Goal: Task Accomplishment & Management: Manage account settings

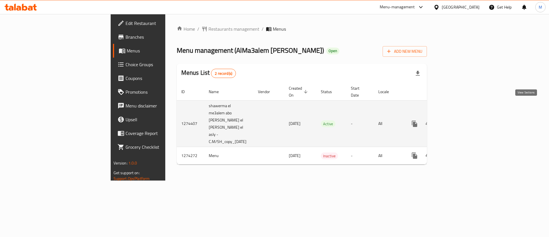
click at [459, 120] on icon "enhanced table" at bounding box center [455, 123] width 7 height 7
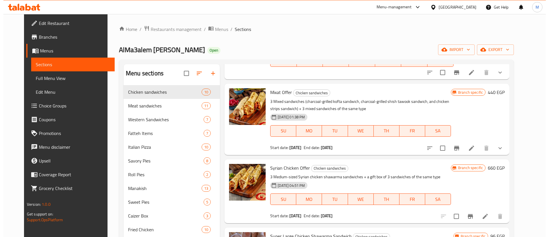
scroll to position [62, 0]
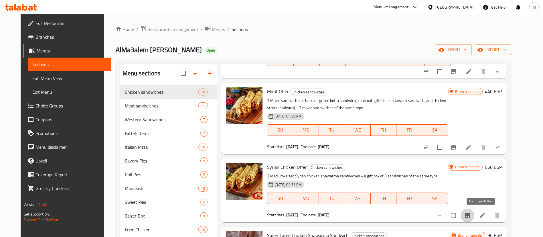
click at [470, 216] on icon "Branch-specific-item" at bounding box center [467, 215] width 7 height 7
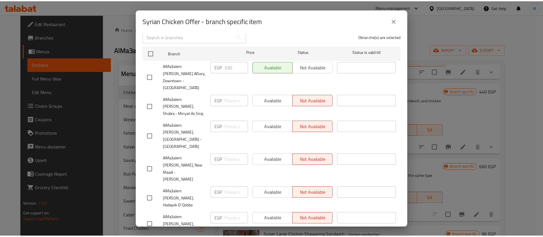
scroll to position [0, 0]
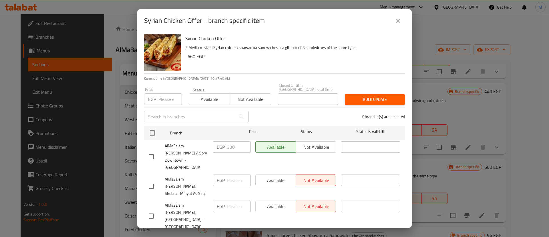
click at [399, 30] on div "Syrian Chicken Offer - branch specific item" at bounding box center [274, 20] width 275 height 23
click at [398, 23] on icon "close" at bounding box center [398, 20] width 7 height 7
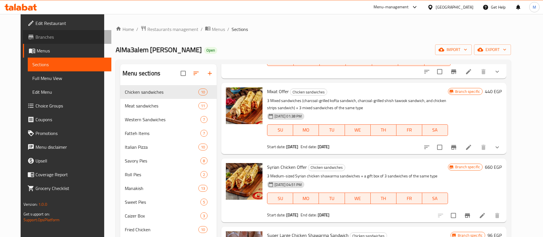
click at [51, 35] on span "Branches" at bounding box center [70, 36] width 71 height 7
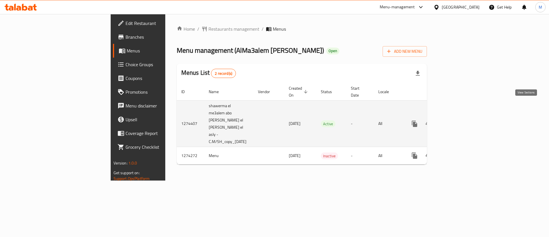
click at [459, 120] on icon "enhanced table" at bounding box center [455, 123] width 7 height 7
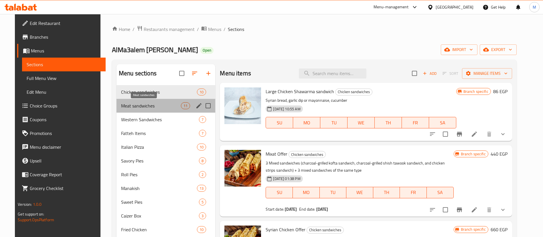
click at [139, 108] on span "Meat sandwiches" at bounding box center [151, 105] width 60 height 7
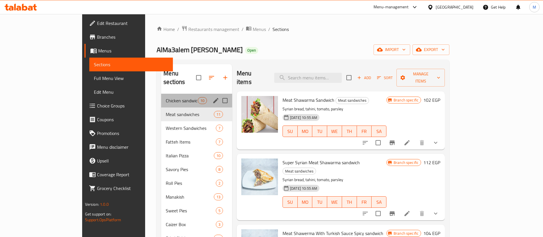
click at [161, 97] on div "Chicken sandwiches 10" at bounding box center [196, 101] width 71 height 14
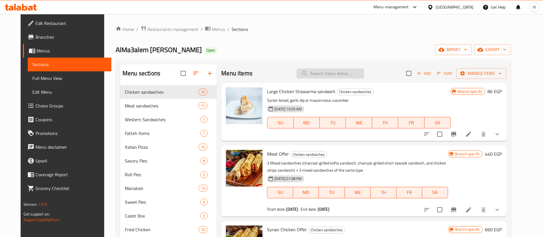
click at [334, 74] on input "search" at bounding box center [329, 73] width 67 height 10
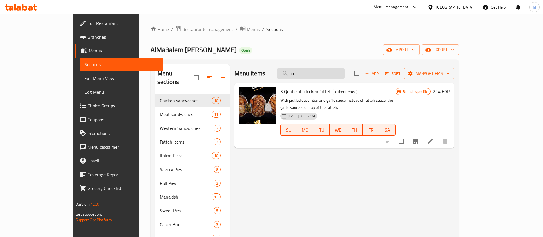
type input "q"
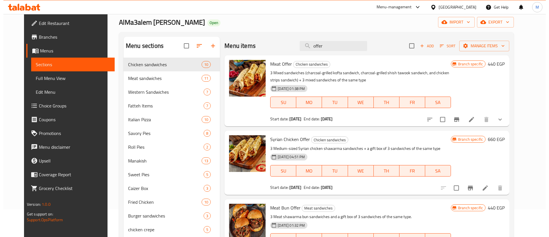
scroll to position [63, 0]
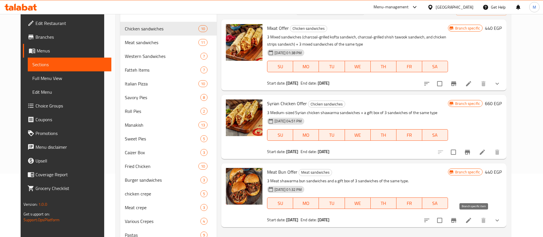
type input "offer"
click at [457, 221] on icon "Branch-specific-item" at bounding box center [453, 219] width 7 height 7
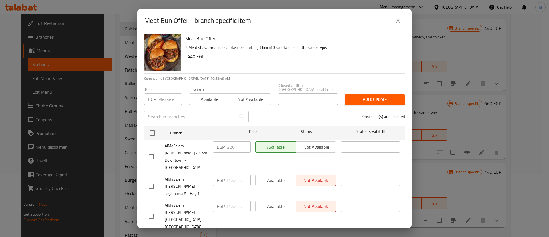
click at [150, 150] on input "checkbox" at bounding box center [151, 156] width 12 height 12
checkbox input "true"
click at [210, 96] on span "Available" at bounding box center [209, 99] width 36 height 8
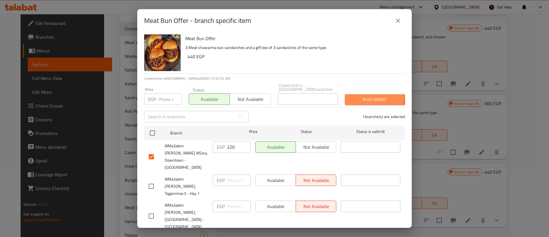
click at [360, 96] on span "Bulk update" at bounding box center [374, 99] width 51 height 7
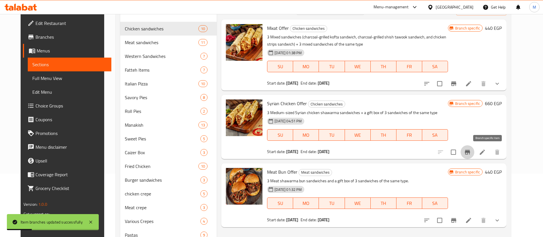
click at [470, 151] on icon "Branch-specific-item" at bounding box center [466, 152] width 5 height 5
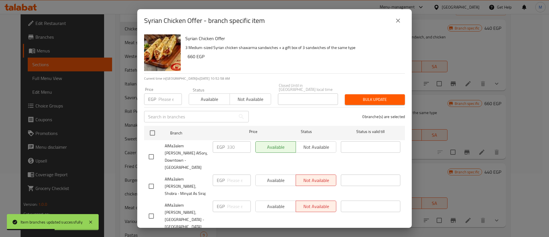
click at [152, 150] on input "checkbox" at bounding box center [151, 156] width 12 height 12
checkbox input "true"
click at [219, 99] on span "Available" at bounding box center [209, 99] width 36 height 8
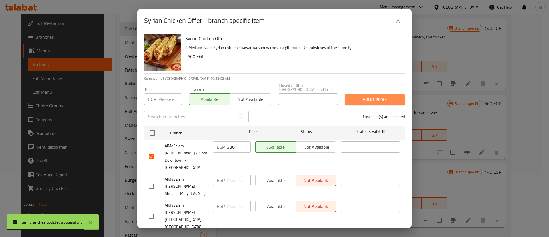
click at [371, 96] on span "Bulk update" at bounding box center [374, 99] width 51 height 7
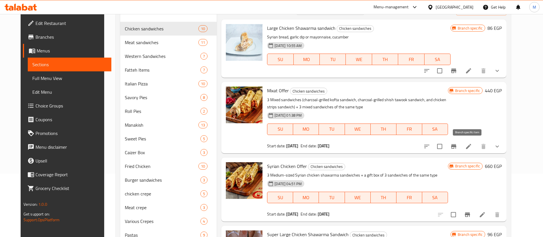
click at [457, 144] on icon "Branch-specific-item" at bounding box center [453, 146] width 7 height 7
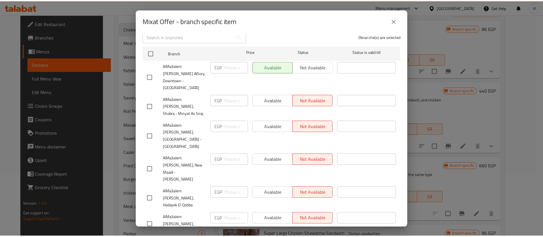
scroll to position [0, 0]
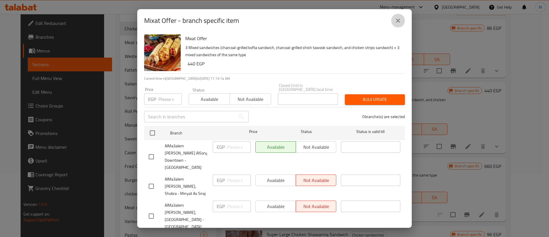
click at [400, 24] on icon "close" at bounding box center [398, 20] width 7 height 7
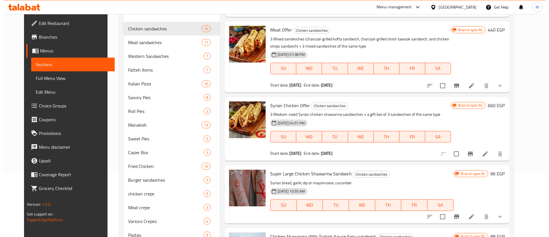
scroll to position [61, 0]
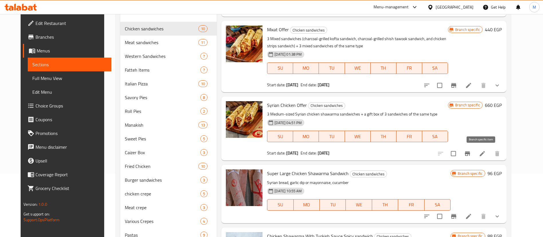
click at [470, 154] on icon "Branch-specific-item" at bounding box center [466, 153] width 5 height 5
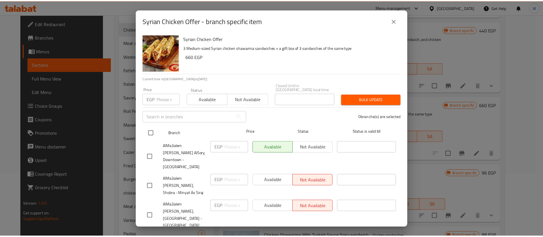
scroll to position [80, 0]
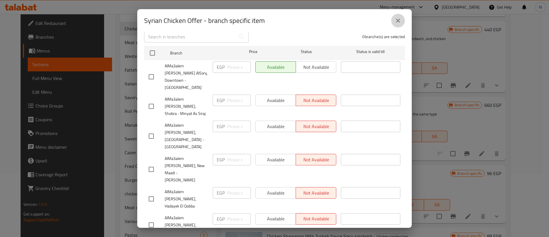
click at [398, 23] on icon "close" at bounding box center [398, 20] width 7 height 7
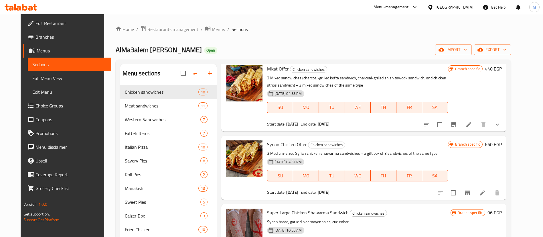
scroll to position [0, 0]
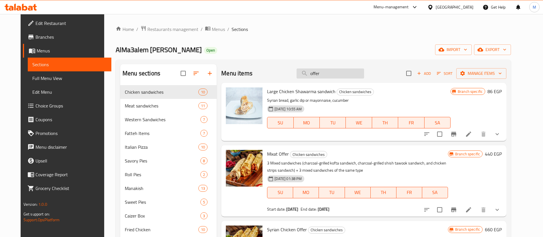
click at [336, 76] on input "offer" at bounding box center [329, 73] width 67 height 10
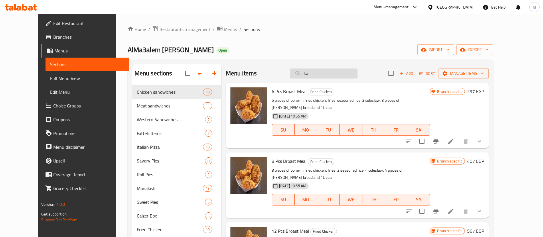
type input "k"
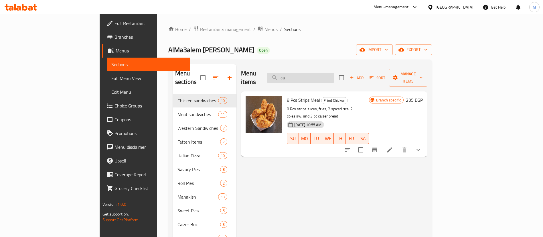
type input "c"
type input "offer"
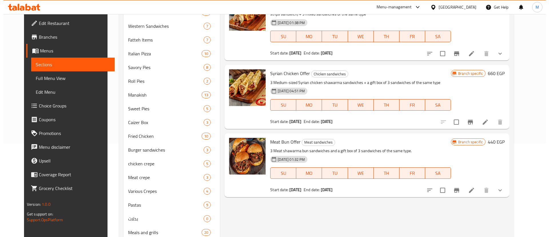
scroll to position [98, 0]
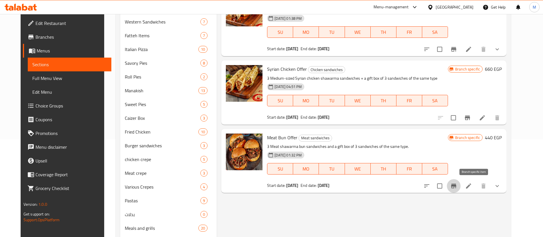
click at [456, 184] on icon "Branch-specific-item" at bounding box center [453, 185] width 5 height 5
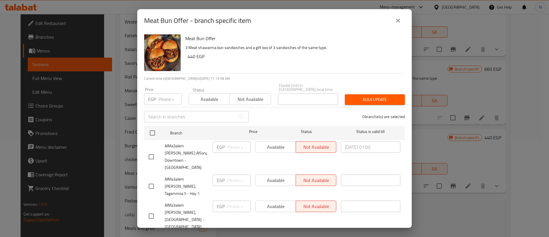
click at [152, 150] on input "checkbox" at bounding box center [151, 156] width 12 height 12
checkbox input "true"
click at [209, 95] on span "Available" at bounding box center [209, 99] width 36 height 8
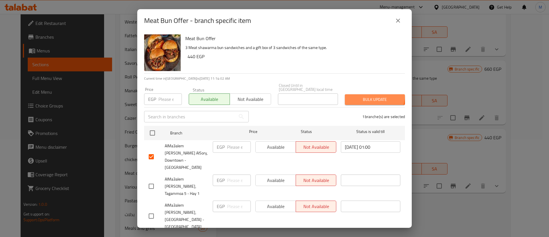
click at [363, 94] on button "Bulk update" at bounding box center [375, 99] width 60 height 11
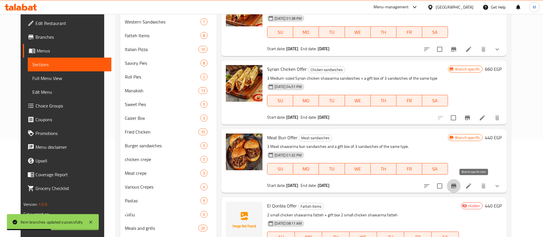
click at [456, 184] on icon "Branch-specific-item" at bounding box center [453, 185] width 5 height 5
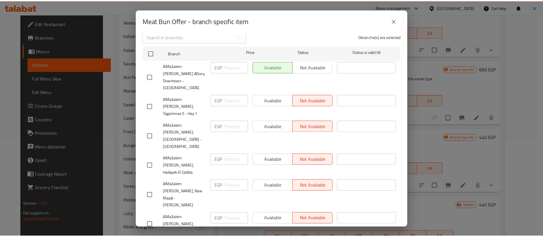
scroll to position [0, 0]
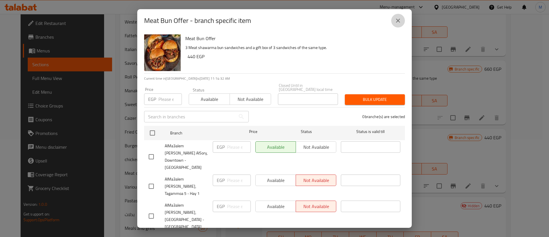
click at [398, 20] on icon "close" at bounding box center [398, 21] width 4 height 4
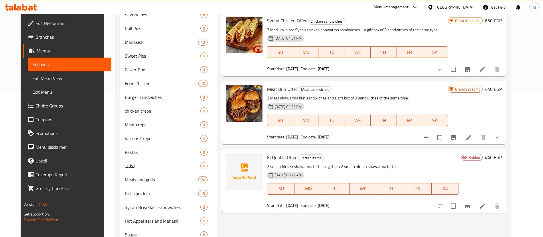
scroll to position [148, 0]
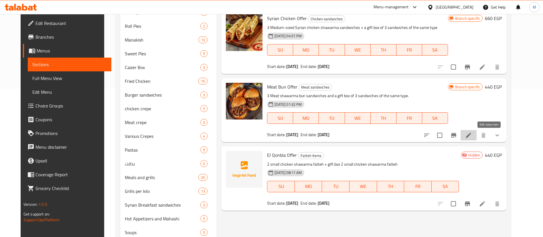
click at [471, 136] on icon at bounding box center [468, 134] width 5 height 5
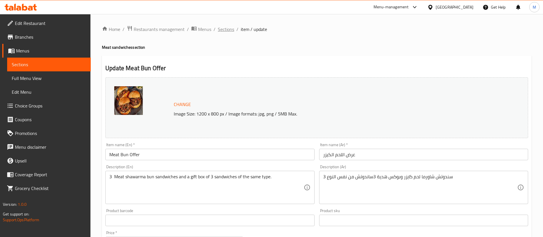
click at [230, 28] on span "Sections" at bounding box center [226, 29] width 16 height 7
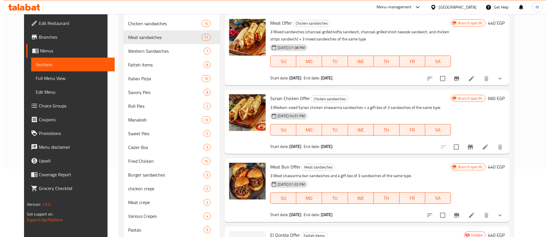
scroll to position [69, 0]
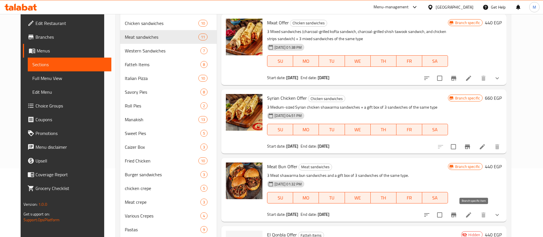
type input "offer"
click at [457, 215] on icon "Branch-specific-item" at bounding box center [453, 214] width 7 height 7
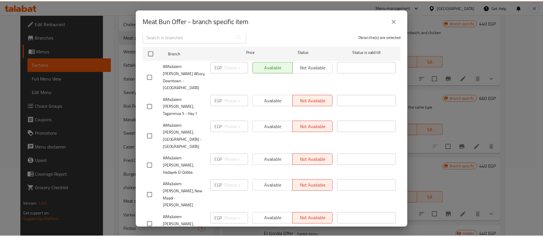
scroll to position [0, 0]
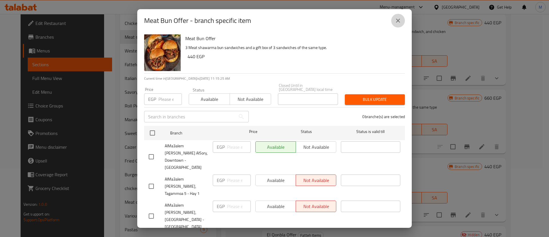
click at [400, 22] on icon "close" at bounding box center [398, 21] width 4 height 4
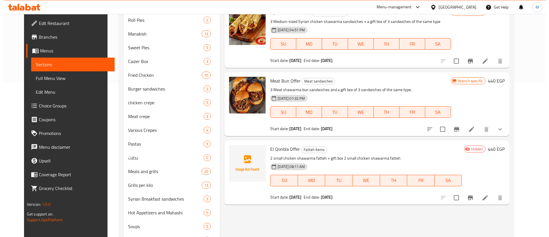
scroll to position [154, 0]
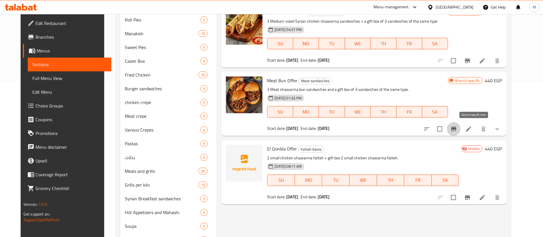
click at [457, 132] on icon "Branch-specific-item" at bounding box center [453, 128] width 7 height 7
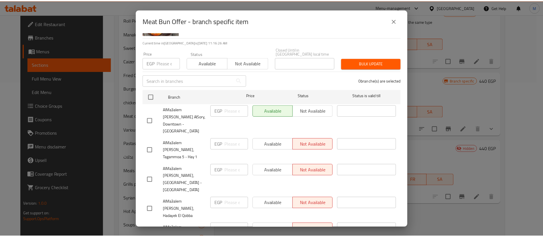
scroll to position [0, 0]
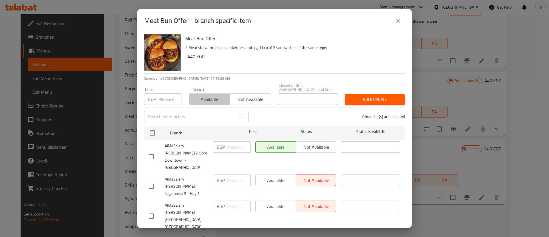
click at [212, 95] on span "Available" at bounding box center [209, 99] width 36 height 8
click at [153, 150] on input "checkbox" at bounding box center [151, 156] width 12 height 12
checkbox input "true"
click at [379, 96] on span "Bulk update" at bounding box center [374, 99] width 51 height 7
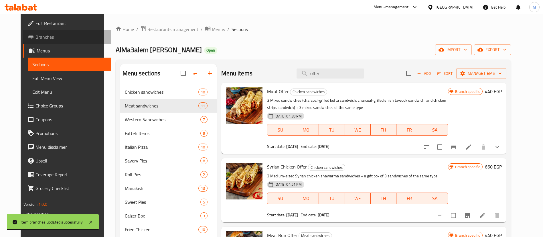
click at [49, 40] on link "Branches" at bounding box center [67, 37] width 88 height 14
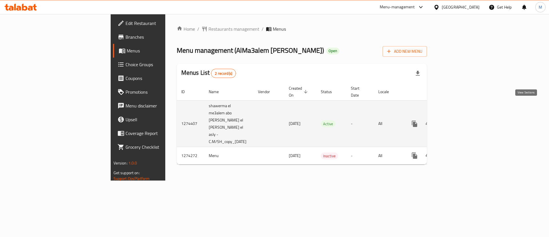
click at [463, 117] on link "enhanced table" at bounding box center [456, 124] width 14 height 14
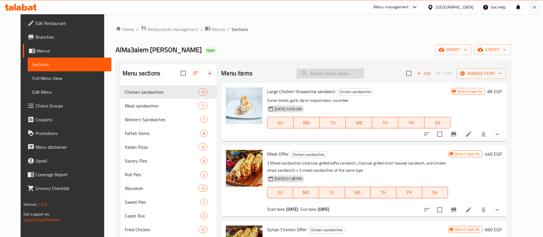
click at [351, 75] on input "search" at bounding box center [329, 73] width 67 height 10
type input "k"
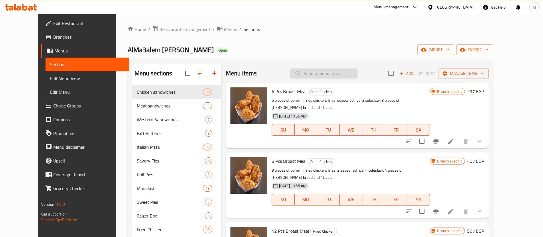
type input "b"
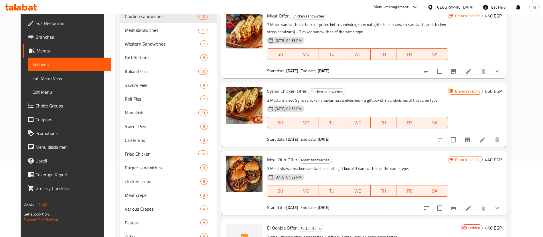
scroll to position [76, 0]
type input "offer"
click at [471, 206] on icon at bounding box center [468, 206] width 5 height 5
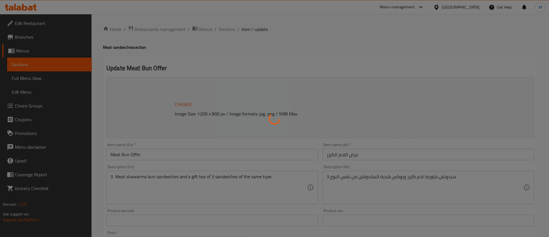
type input "اختيارك من أول إضافات على أول 2 ساندوتش شاورما لحم"
type input "0"
type input "2"
type input "اختيارك من ثاني إضافات على ثاني 2 ساندوتش شاورما اللحم"
type input "0"
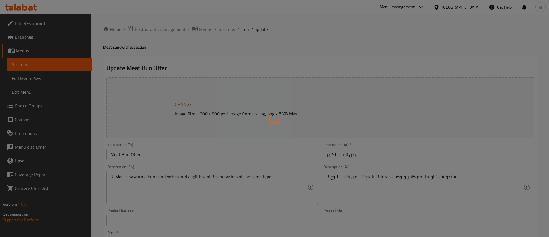
type input "2"
type input "اختيارك من ثالث إضافات على 2 ساندوتش شاورما اللحم"
type input "0"
type input "2"
type input "اجعلها كومبو على أول 2 ساندوتش شاورما اللحم"
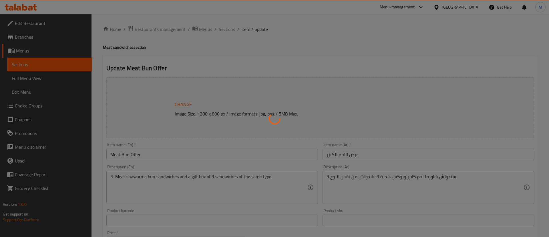
type input "0"
type input "1"
type input "اجعلها كومبو على ثاني 2 ساندوتش شاورما اللحم الثاني"
type input "0"
type input "1"
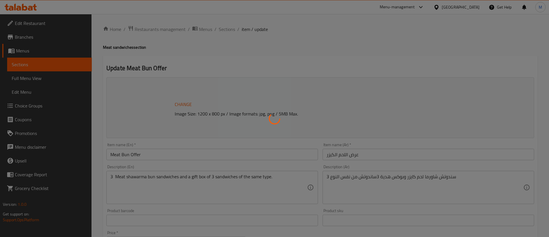
type input "اجعلها كومبو على ثالث 2 ساندوتش شاورما اللحم"
type input "0"
type input "1"
type input "اختيارك من أول الإضافات على 2ساندوتش"
type input "0"
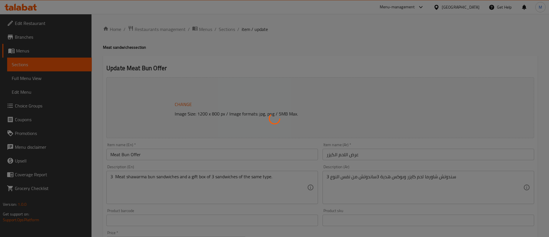
type input "6"
type input "اختيارك من ثاني الاختيارات على 2 ساندوتش"
type input "0"
type input "6"
type input "اختيارك من ثالث الإضافات على أخر 2 ساندوتش"
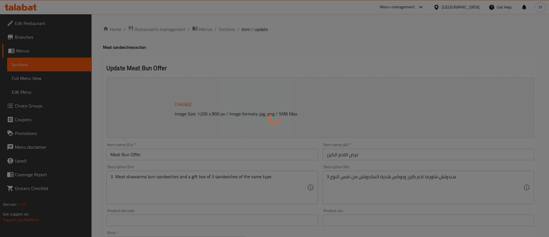
type input "0"
type input "6"
type input "اختيارك من الخبز على أول 2 ساندوتش"
type input "0"
type input "1"
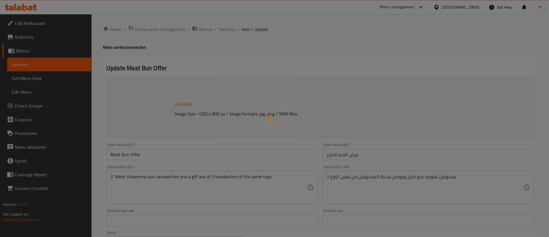
type input "اختيارك من الخبز على ثاني 2 ساندوتش"
type input "0"
type input "1"
type input "اختيارك من الخبز على ثالث 2 ساندوتش"
type input "0"
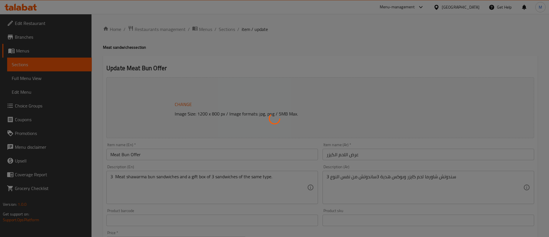
type input "1"
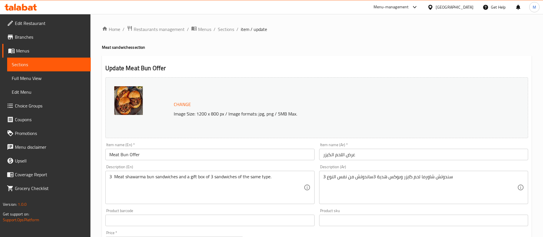
click at [224, 26] on span "Sections" at bounding box center [226, 29] width 16 height 7
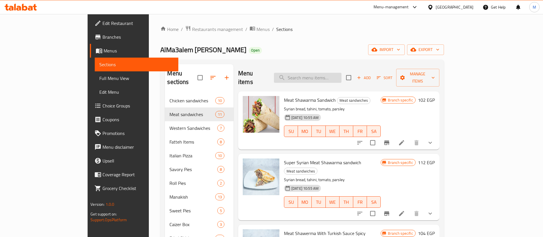
click at [341, 75] on input "search" at bounding box center [307, 78] width 67 height 10
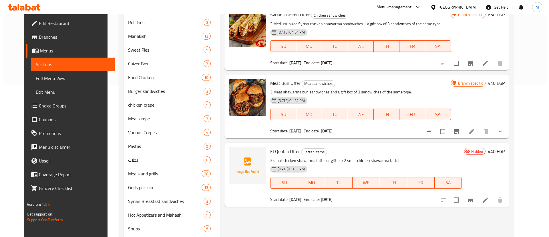
scroll to position [154, 0]
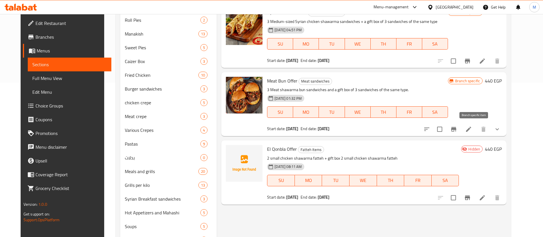
type input "offer"
click at [457, 127] on icon "Branch-specific-item" at bounding box center [453, 129] width 7 height 7
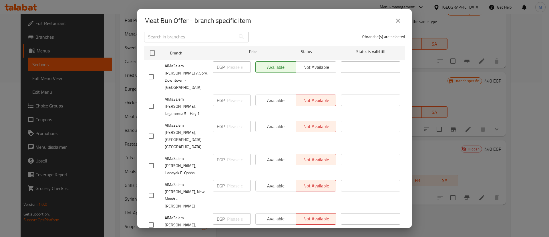
scroll to position [0, 0]
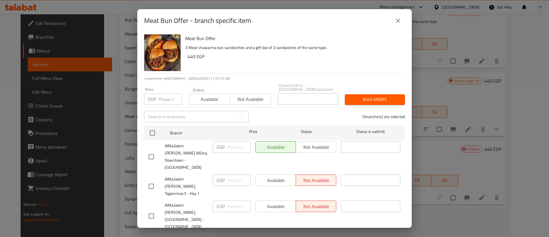
click at [314, 142] on div "Available Not available" at bounding box center [295, 146] width 81 height 11
drag, startPoint x: 261, startPoint y: 93, endPoint x: 254, endPoint y: 98, distance: 8.2
click at [254, 98] on span "Not available" at bounding box center [250, 99] width 36 height 8
click at [243, 95] on span "Not available" at bounding box center [250, 99] width 36 height 8
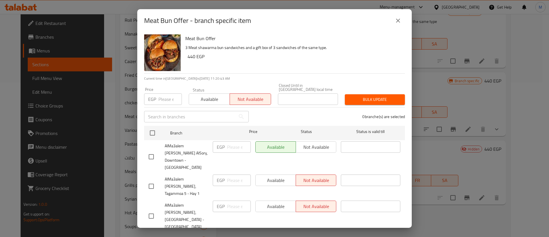
click at [149, 150] on input "checkbox" at bounding box center [151, 156] width 12 height 12
checkbox input "true"
click at [359, 96] on span "Bulk update" at bounding box center [374, 99] width 51 height 7
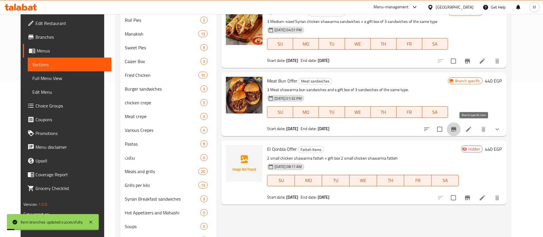
click at [456, 129] on icon "Branch-specific-item" at bounding box center [453, 129] width 5 height 5
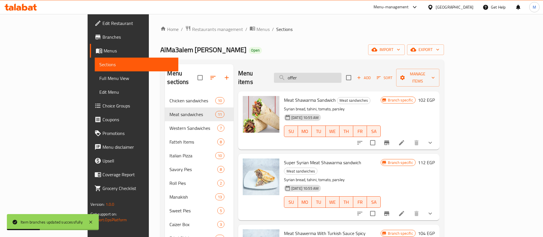
click at [341, 76] on input "offer" at bounding box center [307, 78] width 67 height 10
type input "offer"
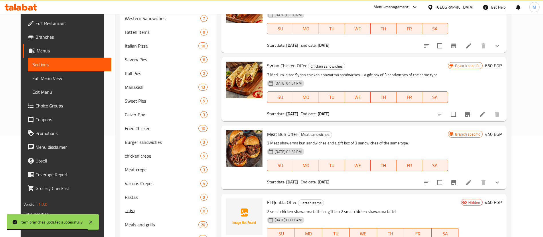
scroll to position [101, 0]
click at [457, 182] on icon "Branch-specific-item" at bounding box center [453, 181] width 7 height 7
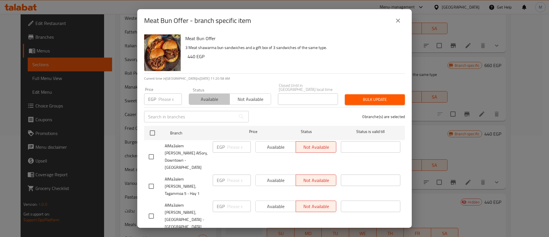
click at [207, 98] on span "Available" at bounding box center [209, 99] width 36 height 8
click at [152, 150] on input "checkbox" at bounding box center [151, 156] width 12 height 12
checkbox input "true"
click at [363, 98] on span "Bulk update" at bounding box center [374, 99] width 51 height 7
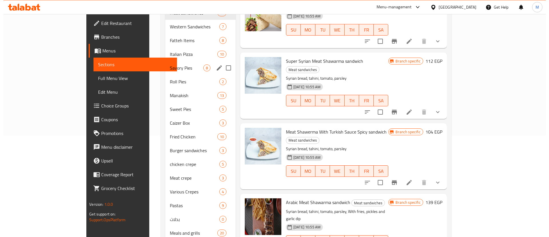
scroll to position [0, 0]
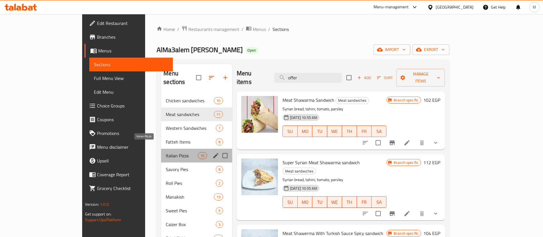
click at [166, 152] on span "Italian Pizza" at bounding box center [182, 155] width 32 height 7
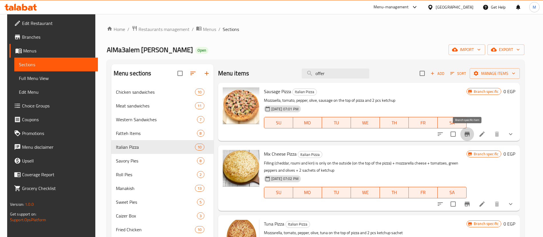
click at [468, 135] on icon "Branch-specific-item" at bounding box center [466, 133] width 7 height 7
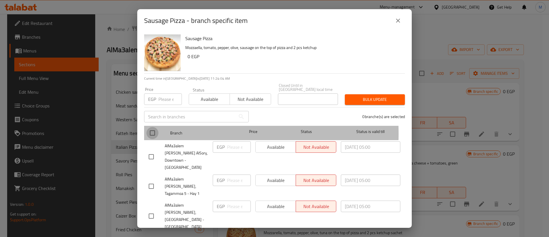
click at [156, 129] on input "checkbox" at bounding box center [152, 133] width 12 height 12
checkbox input "true"
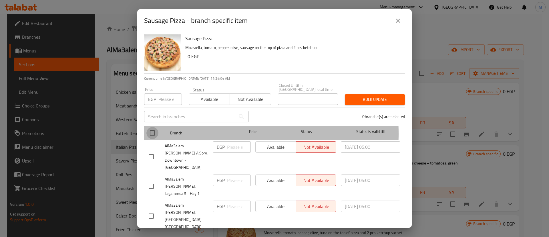
checkbox input "true"
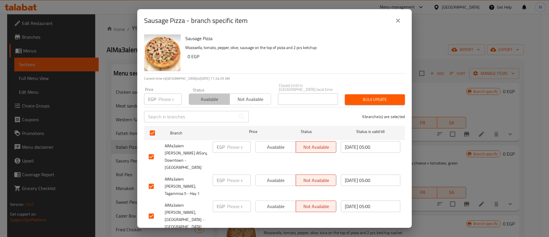
click at [208, 95] on span "Available" at bounding box center [209, 99] width 36 height 8
click at [371, 94] on button "Bulk update" at bounding box center [375, 99] width 60 height 11
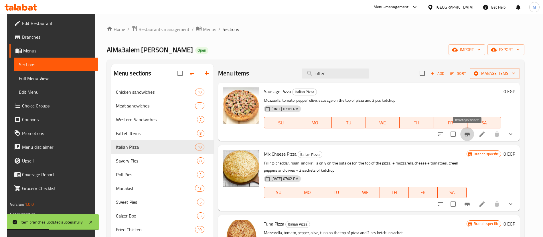
click at [466, 137] on icon "Branch-specific-item" at bounding box center [466, 133] width 7 height 7
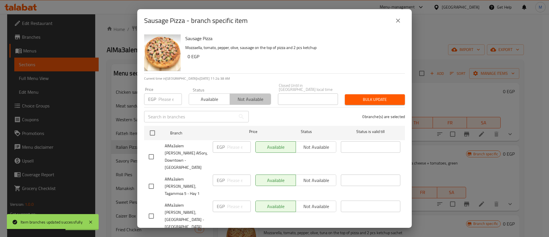
click at [251, 99] on span "Not available" at bounding box center [250, 99] width 36 height 8
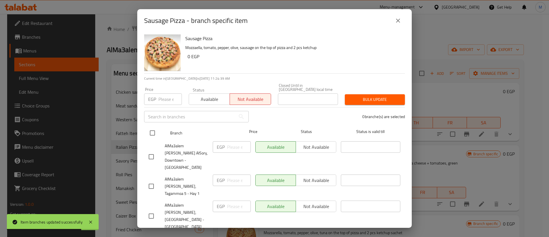
click at [152, 127] on input "checkbox" at bounding box center [152, 133] width 12 height 12
checkbox input "true"
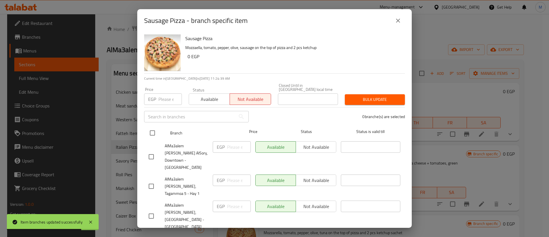
checkbox input "true"
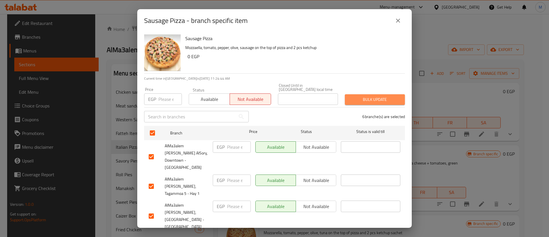
click at [383, 96] on span "Bulk update" at bounding box center [374, 99] width 51 height 7
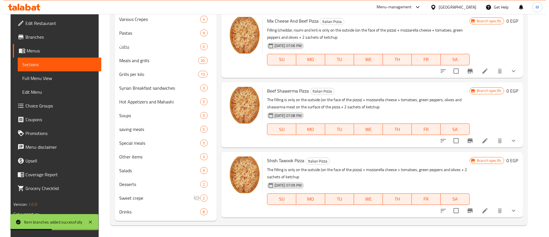
scroll to position [261, 0]
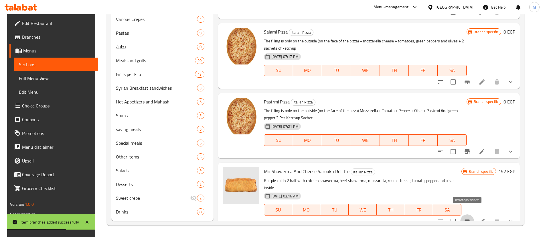
click at [468, 218] on icon "Branch-specific-item" at bounding box center [466, 220] width 5 height 5
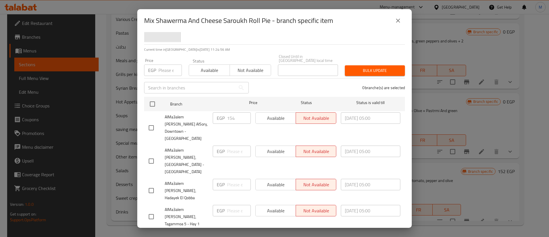
scroll to position [80, 0]
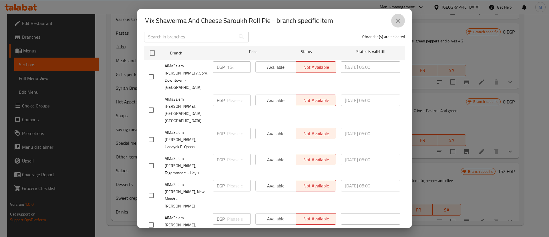
click at [399, 19] on icon "close" at bounding box center [398, 20] width 7 height 7
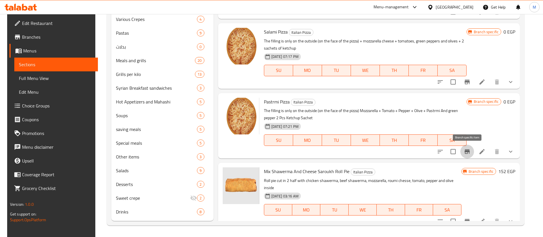
click at [467, 148] on icon "Branch-specific-item" at bounding box center [466, 151] width 7 height 7
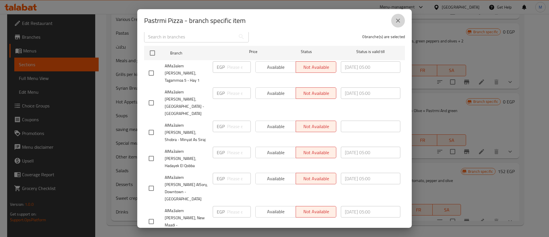
click at [399, 22] on icon "close" at bounding box center [398, 20] width 7 height 7
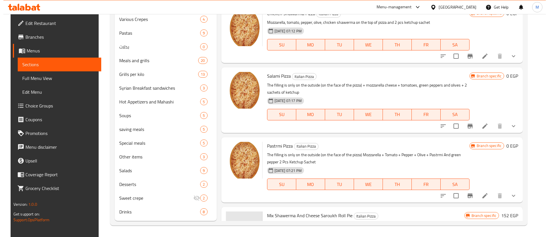
scroll to position [216, 0]
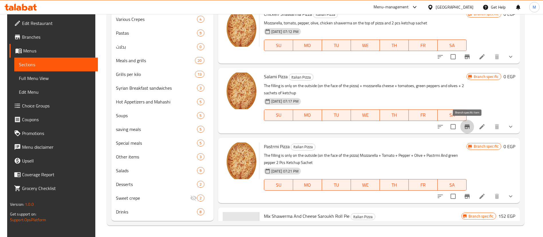
click at [468, 126] on icon "Branch-specific-item" at bounding box center [466, 126] width 5 height 5
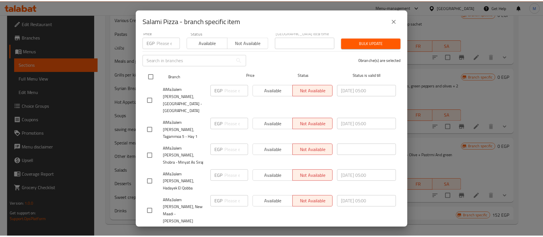
scroll to position [56, 0]
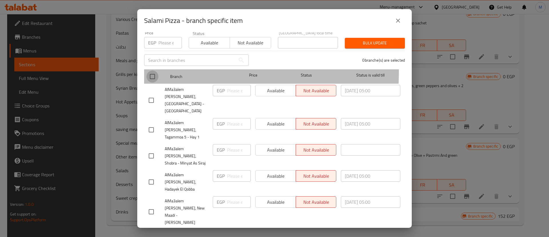
click at [151, 70] on input "checkbox" at bounding box center [152, 76] width 12 height 12
checkbox input "true"
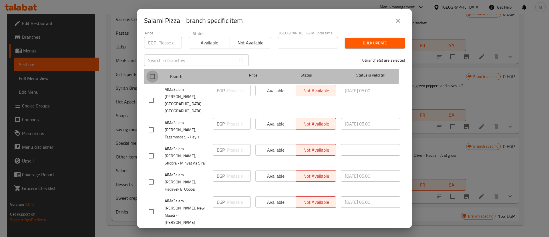
checkbox input "true"
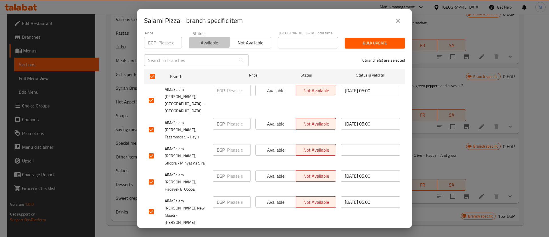
click at [201, 39] on span "Available" at bounding box center [209, 43] width 36 height 8
click at [349, 40] on span "Bulk update" at bounding box center [374, 42] width 51 height 7
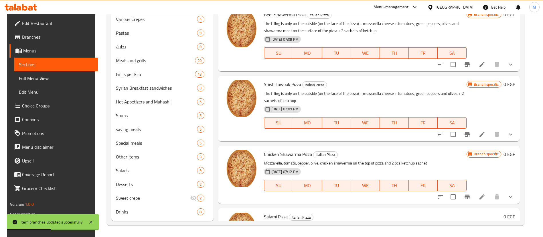
scroll to position [253, 0]
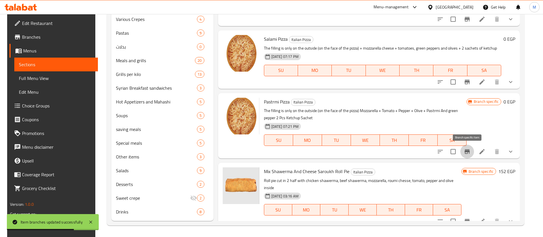
click at [470, 151] on icon "Branch-specific-item" at bounding box center [466, 151] width 7 height 7
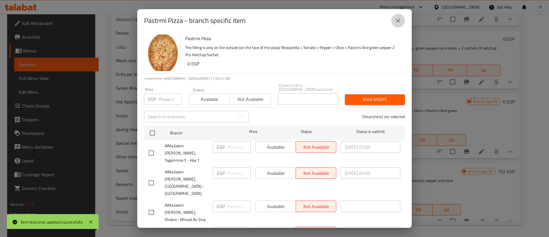
click at [392, 21] on button "close" at bounding box center [398, 21] width 14 height 14
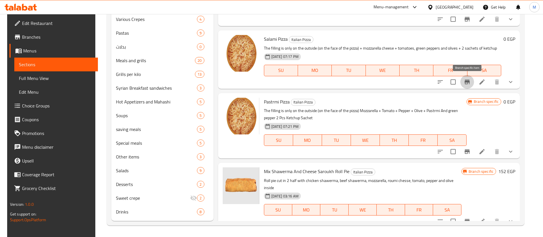
click at [465, 80] on icon "Branch-specific-item" at bounding box center [466, 82] width 5 height 5
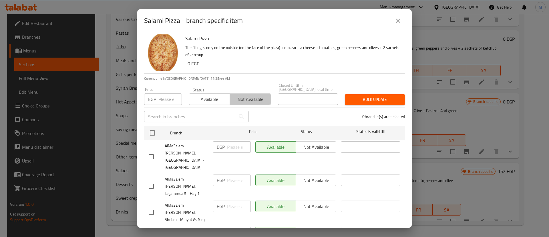
click at [260, 96] on span "Not available" at bounding box center [250, 99] width 36 height 8
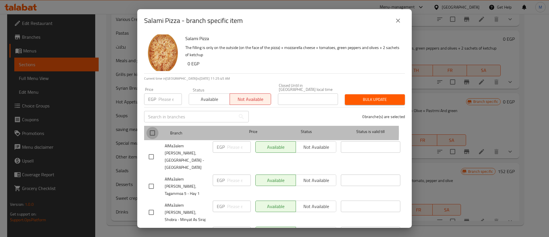
click at [155, 128] on input "checkbox" at bounding box center [152, 133] width 12 height 12
checkbox input "true"
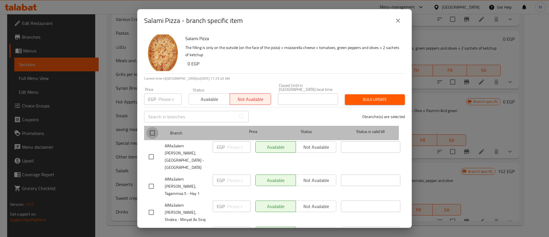
checkbox input "true"
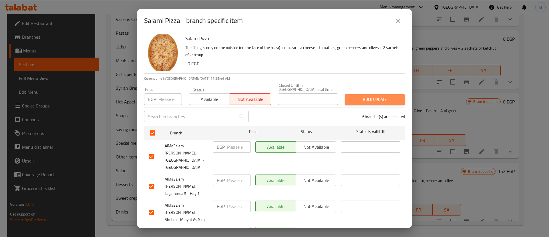
click at [383, 96] on span "Bulk update" at bounding box center [374, 99] width 51 height 7
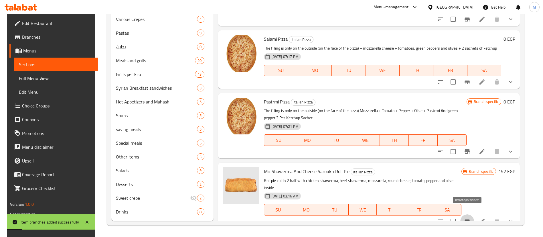
click at [468, 217] on icon "Branch-specific-item" at bounding box center [466, 220] width 7 height 7
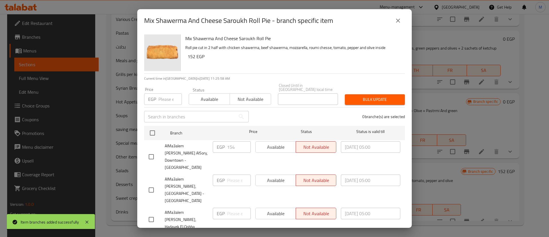
click at [152, 150] on input "checkbox" at bounding box center [151, 156] width 12 height 12
checkbox input "true"
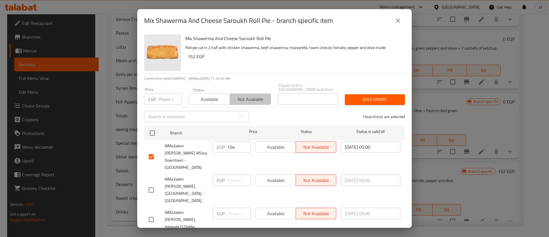
click at [258, 95] on span "Not available" at bounding box center [250, 99] width 36 height 8
click at [356, 96] on span "Bulk update" at bounding box center [374, 99] width 51 height 7
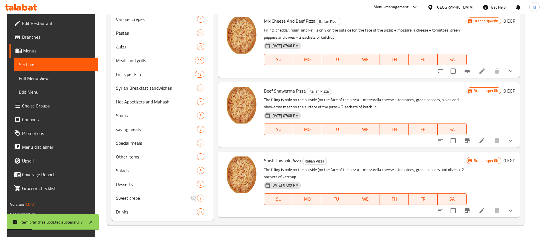
scroll to position [0, 0]
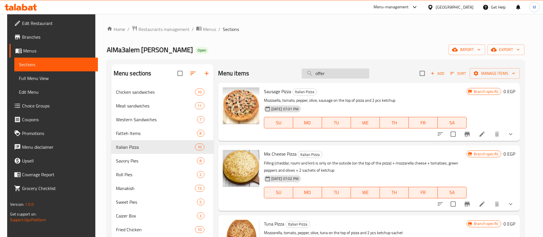
click at [336, 73] on input "offer" at bounding box center [334, 73] width 67 height 10
type input "offer"
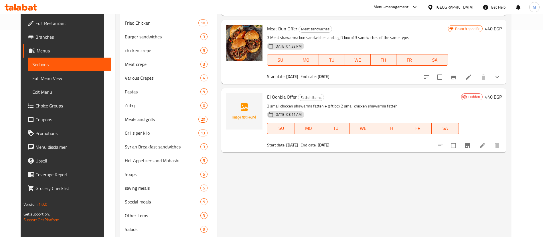
scroll to position [198, 0]
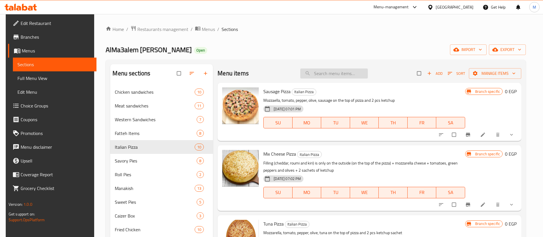
click at [336, 74] on input "search" at bounding box center [333, 73] width 67 height 10
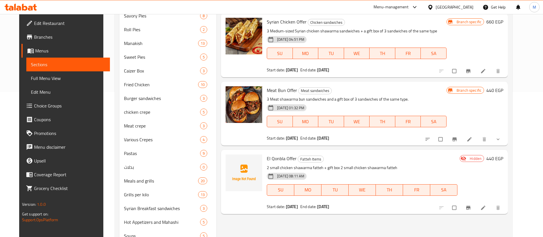
scroll to position [145, 0]
type input "offer"
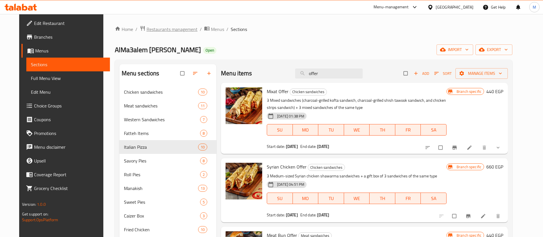
click at [147, 30] on span "Restaurants management" at bounding box center [171, 29] width 51 height 7
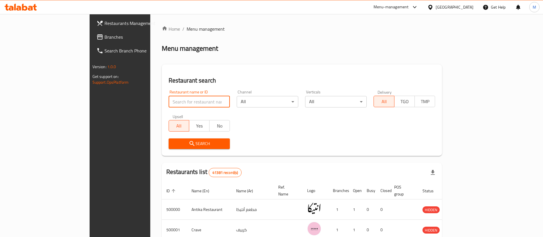
paste input "671545"
click at [176, 100] on input "671545" at bounding box center [198, 101] width 61 height 11
type input "671545"
click button "Search" at bounding box center [198, 143] width 61 height 11
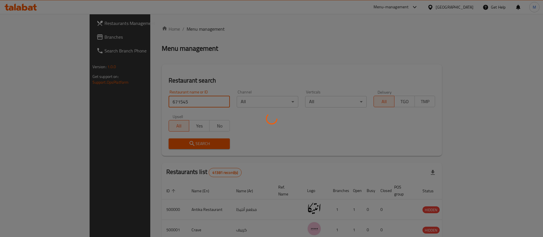
scroll to position [7, 0]
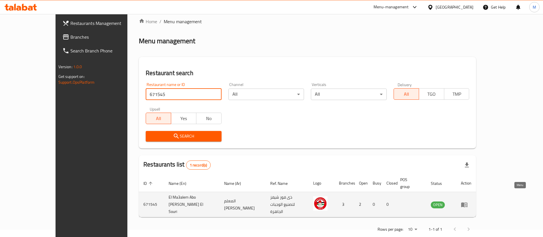
click at [467, 201] on icon "enhanced table" at bounding box center [463, 204] width 7 height 7
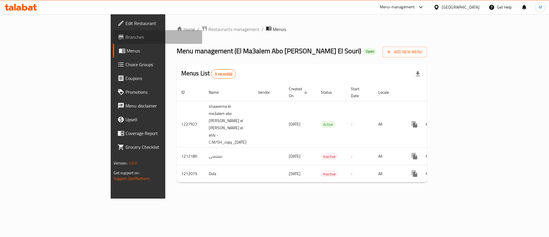
click at [126, 38] on span "Branches" at bounding box center [162, 36] width 72 height 7
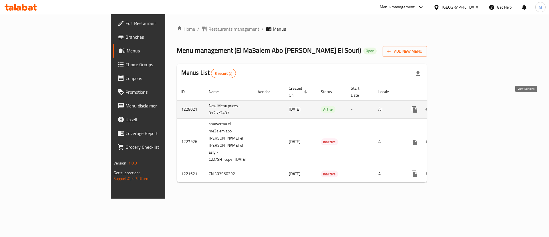
click at [459, 106] on icon "enhanced table" at bounding box center [455, 109] width 7 height 7
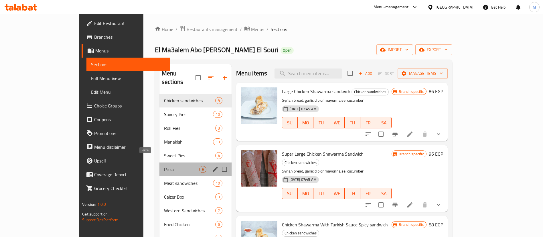
click at [164, 166] on span "Pizza" at bounding box center [181, 169] width 35 height 7
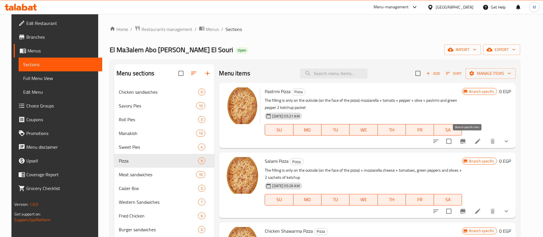
click at [465, 139] on icon "Branch-specific-item" at bounding box center [462, 141] width 5 height 5
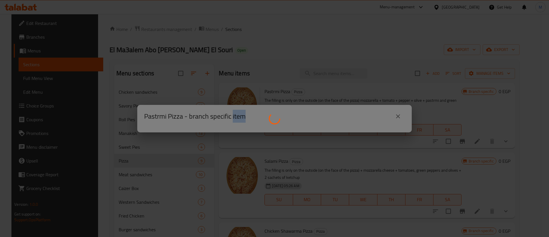
click at [467, 139] on div at bounding box center [274, 118] width 549 height 237
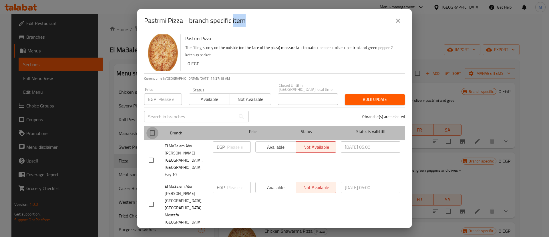
click at [154, 139] on input "checkbox" at bounding box center [152, 133] width 12 height 12
checkbox input "true"
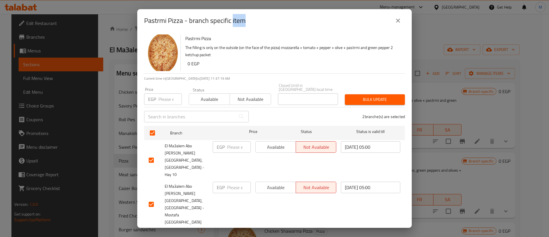
click at [205, 103] on span "Available" at bounding box center [209, 99] width 36 height 8
click at [364, 103] on span "Bulk update" at bounding box center [374, 99] width 51 height 7
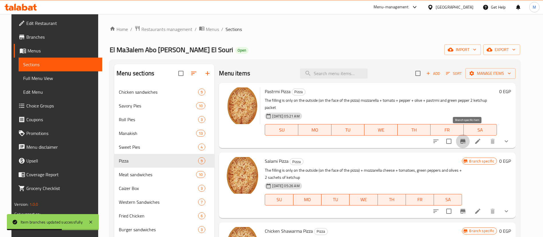
click at [466, 138] on icon "Branch-specific-item" at bounding box center [462, 141] width 7 height 7
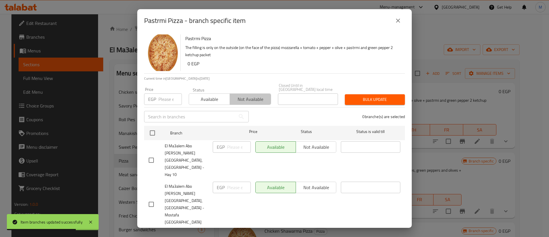
click at [247, 103] on span "Not available" at bounding box center [250, 99] width 36 height 8
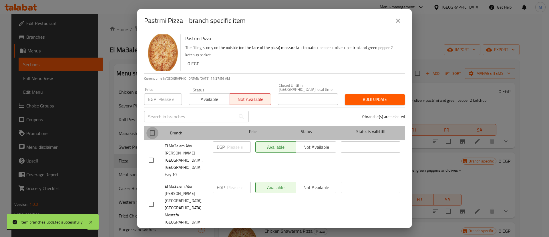
click at [155, 139] on input "checkbox" at bounding box center [152, 133] width 12 height 12
checkbox input "true"
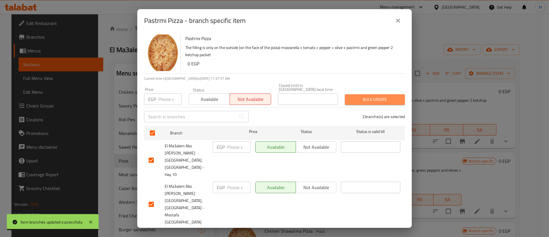
click at [364, 103] on span "Bulk update" at bounding box center [374, 99] width 51 height 7
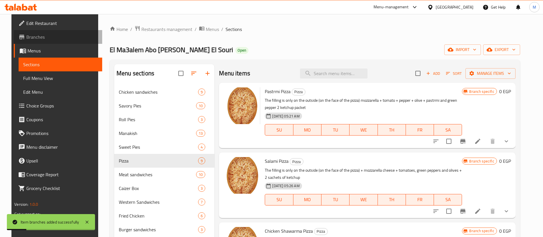
click at [50, 35] on span "Branches" at bounding box center [61, 36] width 71 height 7
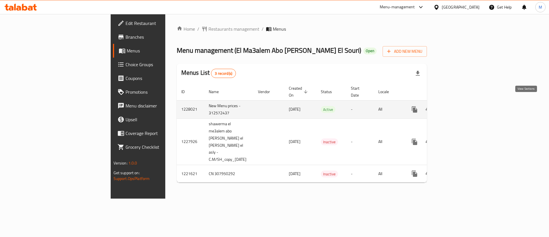
click at [459, 106] on icon "enhanced table" at bounding box center [455, 109] width 7 height 7
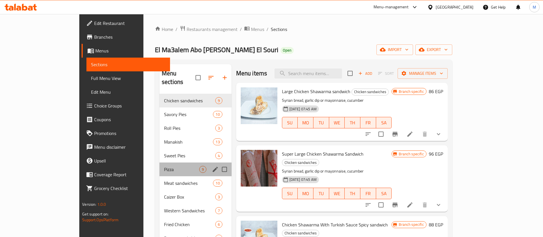
click at [159, 162] on div "Pizza 9" at bounding box center [195, 169] width 72 height 14
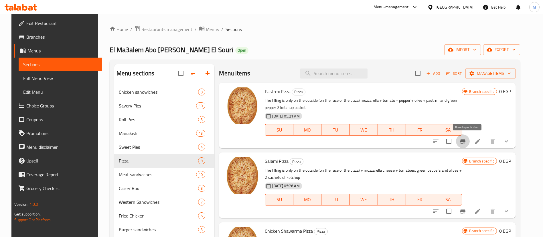
click at [464, 140] on icon "Branch-specific-item" at bounding box center [462, 141] width 7 height 7
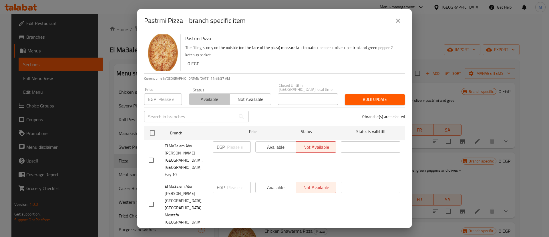
click at [217, 103] on span "Available" at bounding box center [209, 99] width 36 height 8
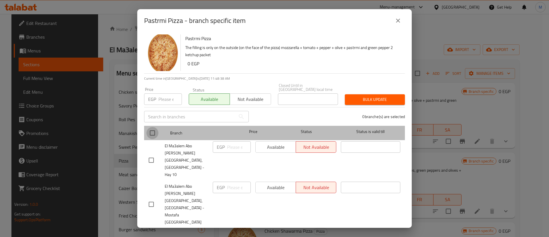
click at [156, 139] on input "checkbox" at bounding box center [152, 133] width 12 height 12
checkbox input "true"
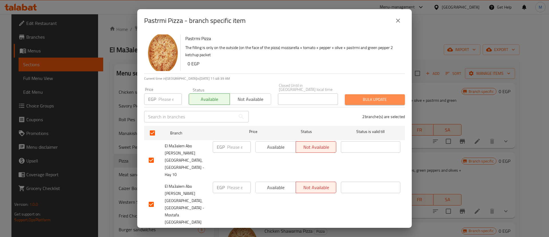
click at [365, 103] on span "Bulk update" at bounding box center [374, 99] width 51 height 7
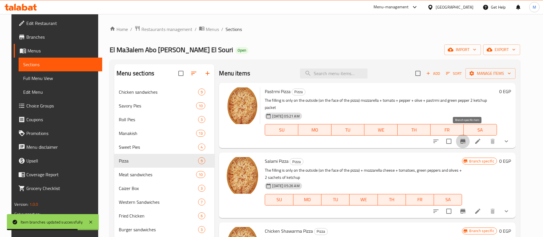
click at [465, 139] on icon "Branch-specific-item" at bounding box center [462, 141] width 5 height 5
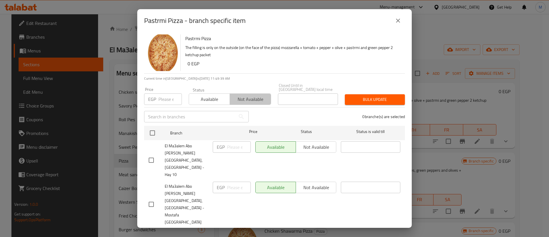
click at [241, 105] on button "Not available" at bounding box center [250, 98] width 41 height 11
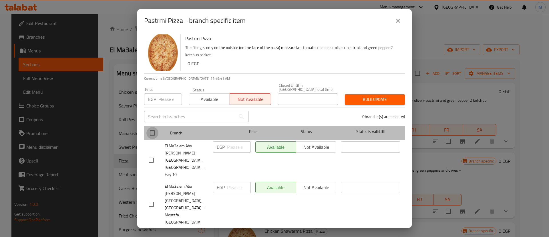
click at [157, 139] on input "checkbox" at bounding box center [152, 133] width 12 height 12
checkbox input "true"
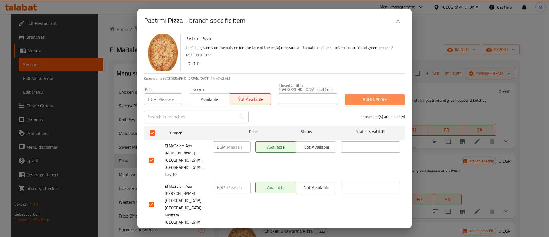
click at [373, 103] on span "Bulk update" at bounding box center [374, 99] width 51 height 7
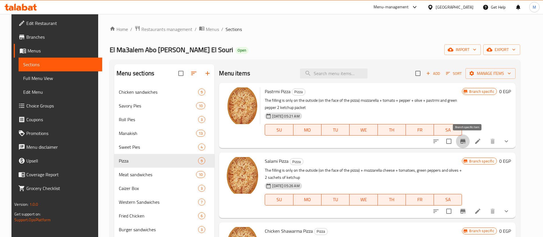
click at [469, 144] on button "Branch-specific-item" at bounding box center [463, 141] width 14 height 14
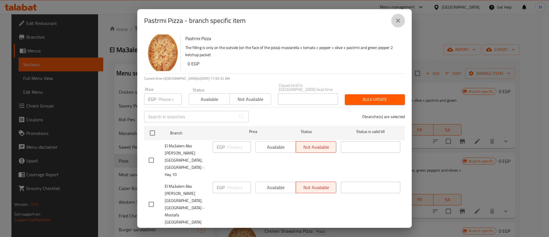
click at [399, 24] on icon "close" at bounding box center [398, 20] width 7 height 7
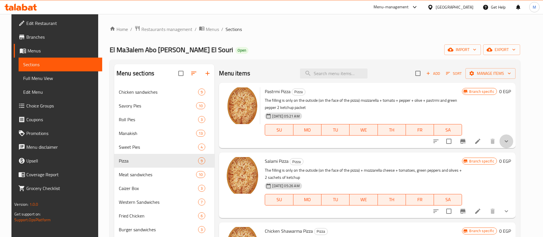
click at [509, 135] on button "show more" at bounding box center [506, 141] width 14 height 14
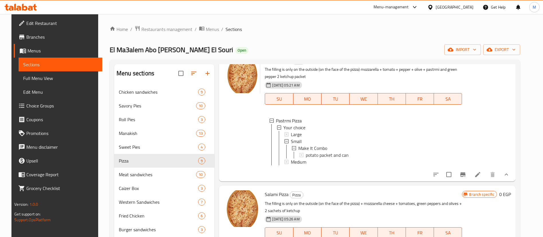
scroll to position [36, 0]
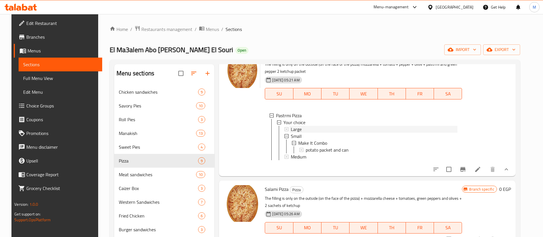
click at [315, 126] on div "Large" at bounding box center [374, 129] width 166 height 7
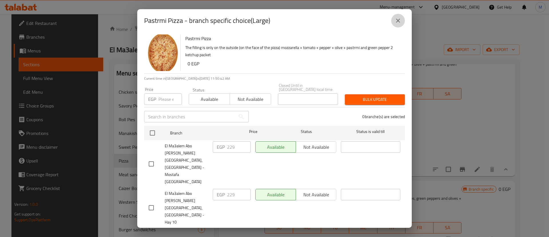
click at [398, 27] on button "close" at bounding box center [398, 21] width 14 height 14
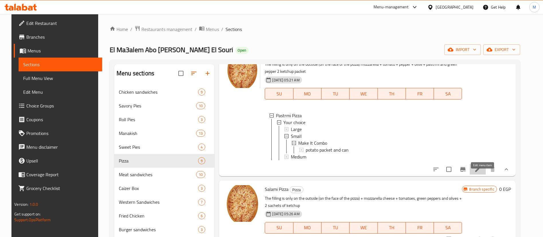
click at [481, 172] on icon at bounding box center [477, 169] width 7 height 7
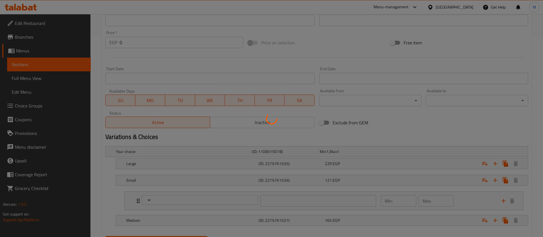
type input "اجعلها كومبو"
type input "0"
type input "1"
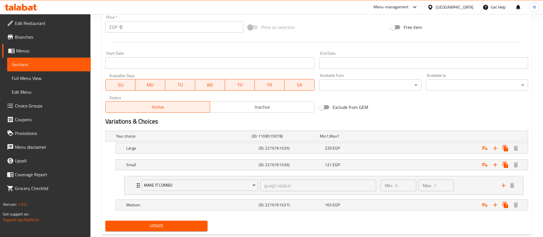
scroll to position [229, 0]
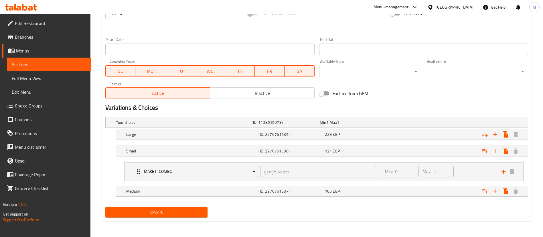
click at [253, 139] on div "Large (ID: 2276761535) 229 EGP" at bounding box center [323, 134] width 397 height 13
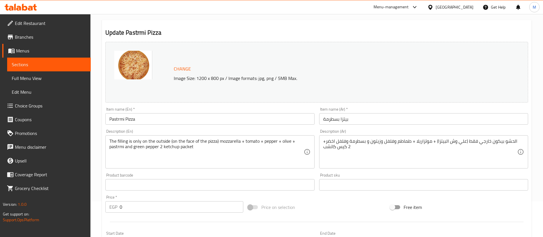
scroll to position [0, 0]
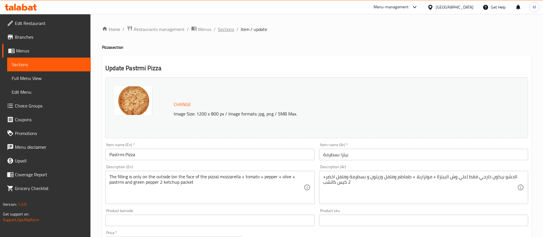
click at [229, 26] on span "Sections" at bounding box center [226, 29] width 16 height 7
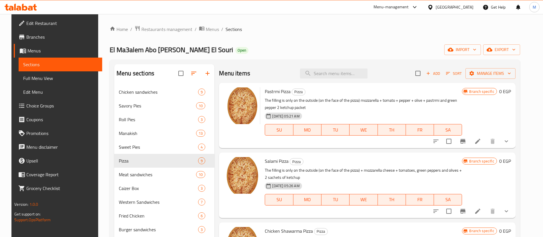
click at [320, 101] on p "The filling is only on the outside (on the face of the pizza) mozzarella + toma…" at bounding box center [363, 104] width 197 height 14
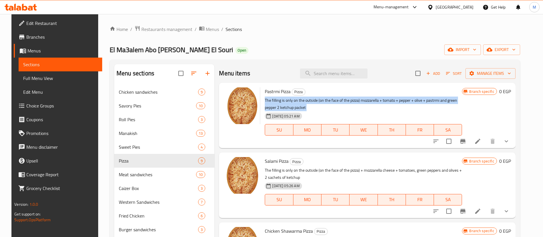
click at [320, 101] on p "The filling is only on the outside (on the face of the pizza) mozzarella + toma…" at bounding box center [363, 104] width 197 height 14
click at [508, 135] on button "show more" at bounding box center [506, 141] width 14 height 14
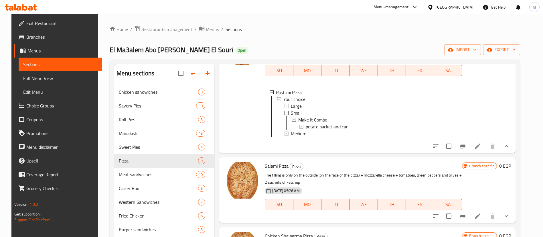
scroll to position [60, 0]
click at [248, 116] on div at bounding box center [241, 87] width 41 height 125
